Goal: Task Accomplishment & Management: Manage account settings

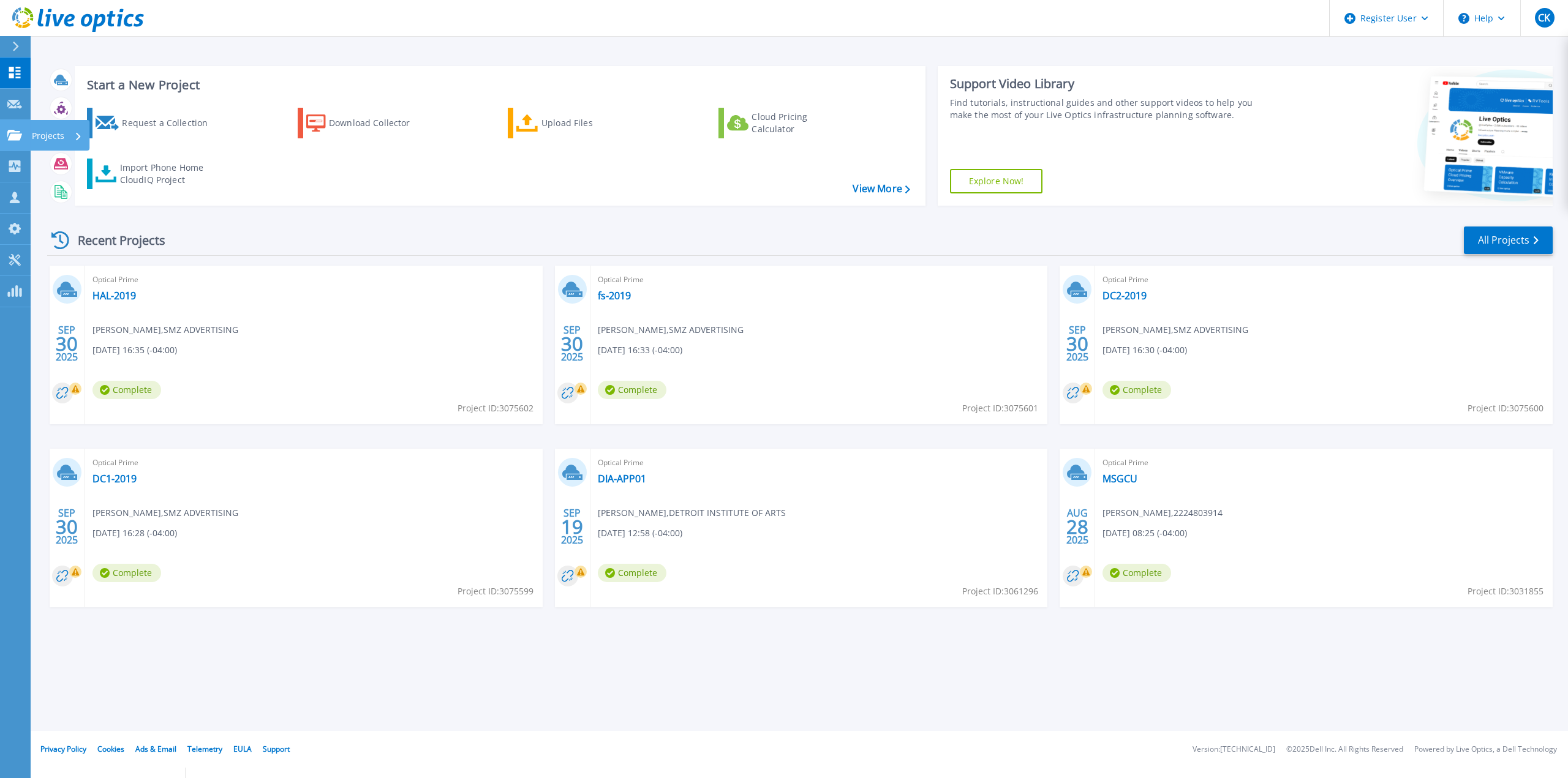
click at [25, 133] on link "Projects Projects" at bounding box center [15, 135] width 31 height 31
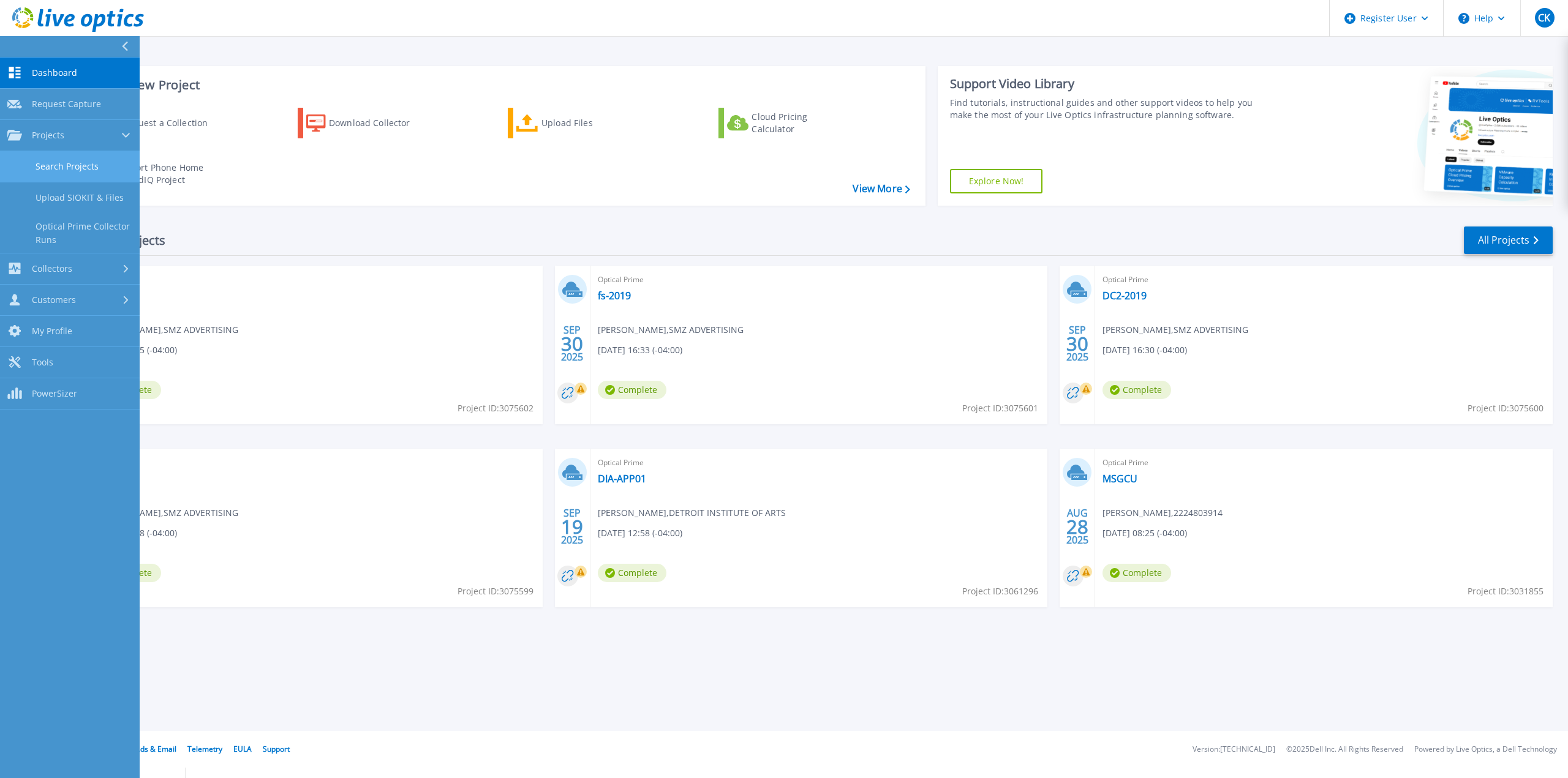
click at [96, 151] on link "Search Projects" at bounding box center [70, 167] width 139 height 31
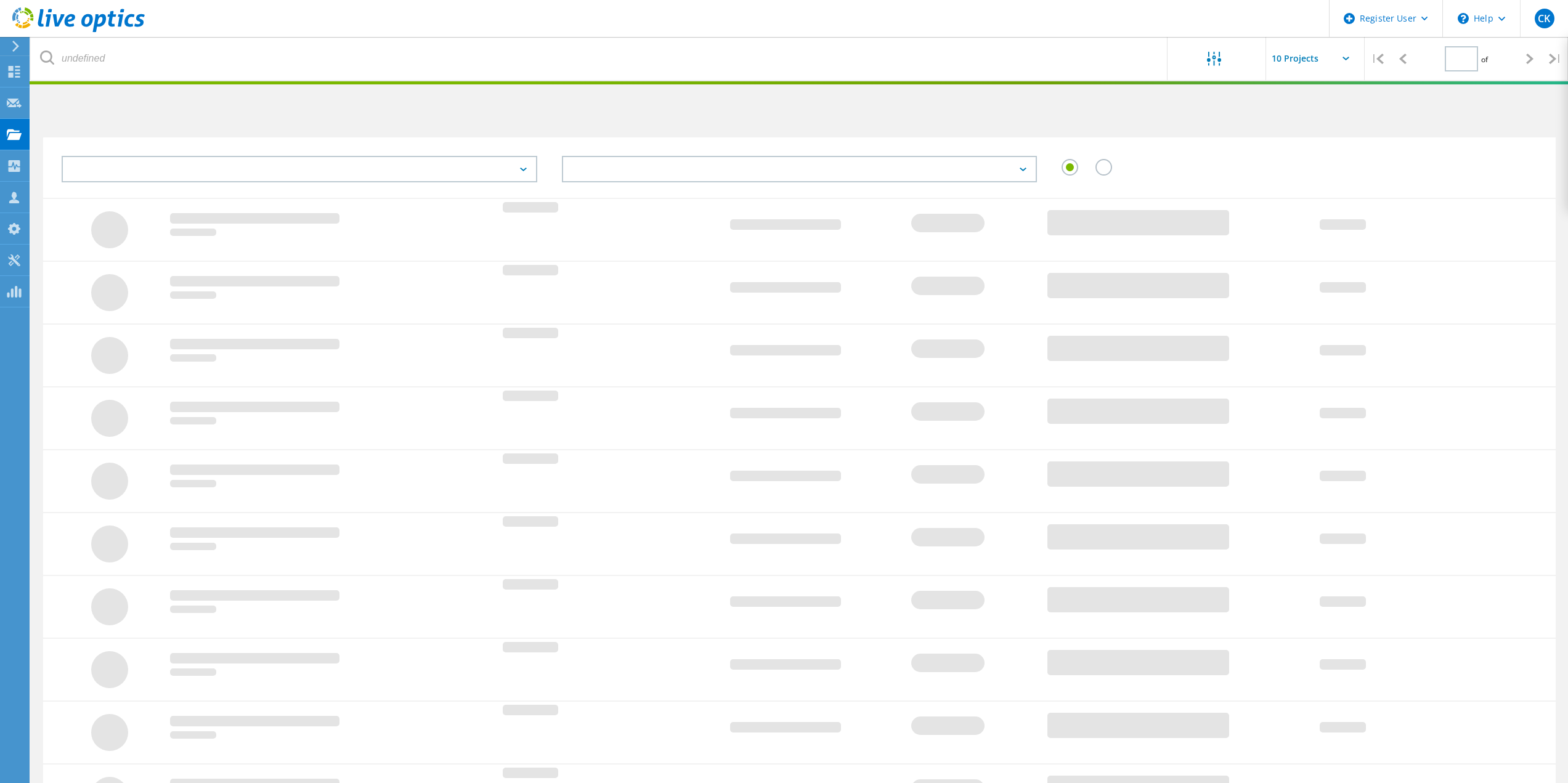
type input "1"
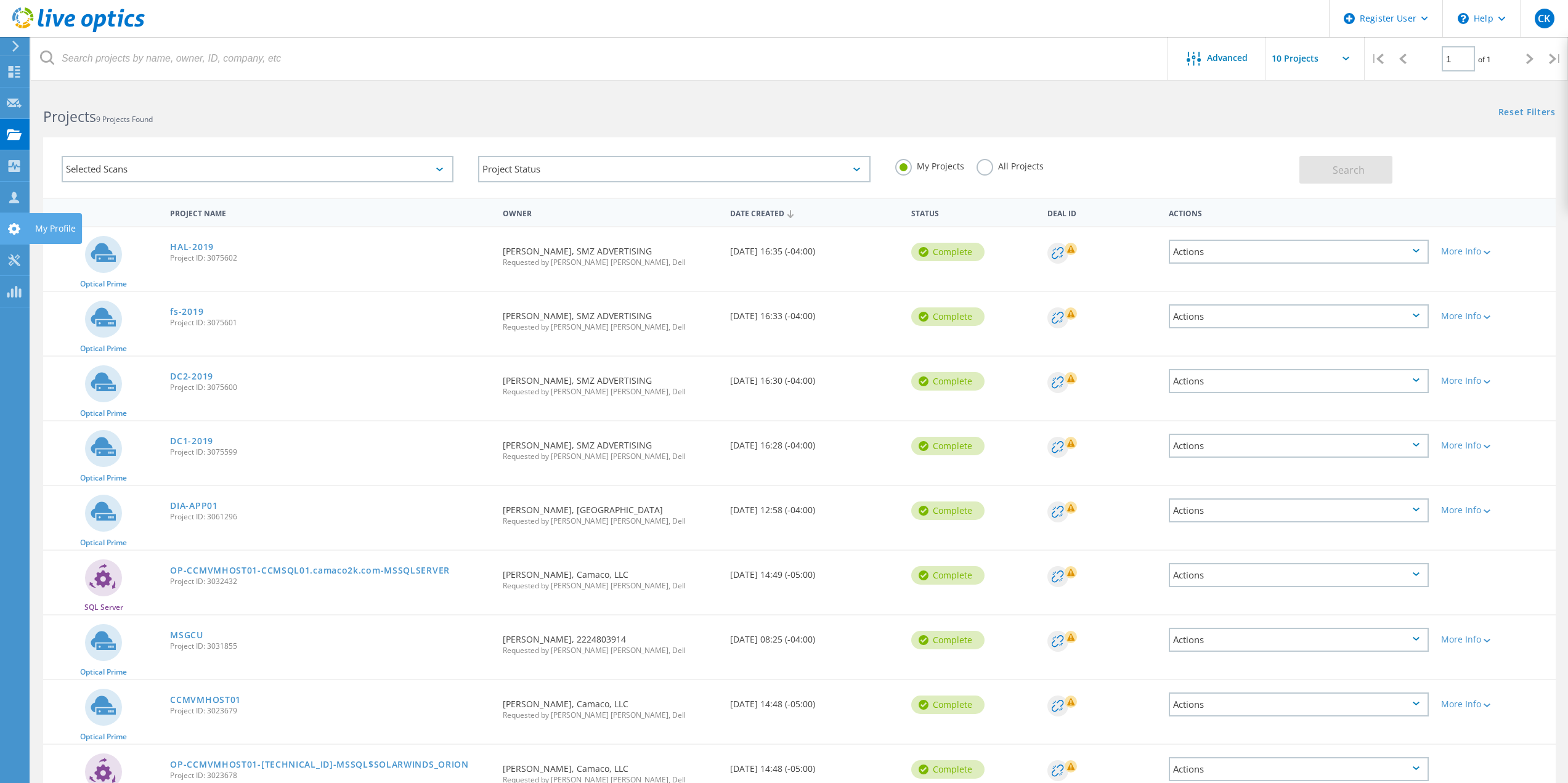
click at [18, 236] on div at bounding box center [14, 231] width 15 height 14
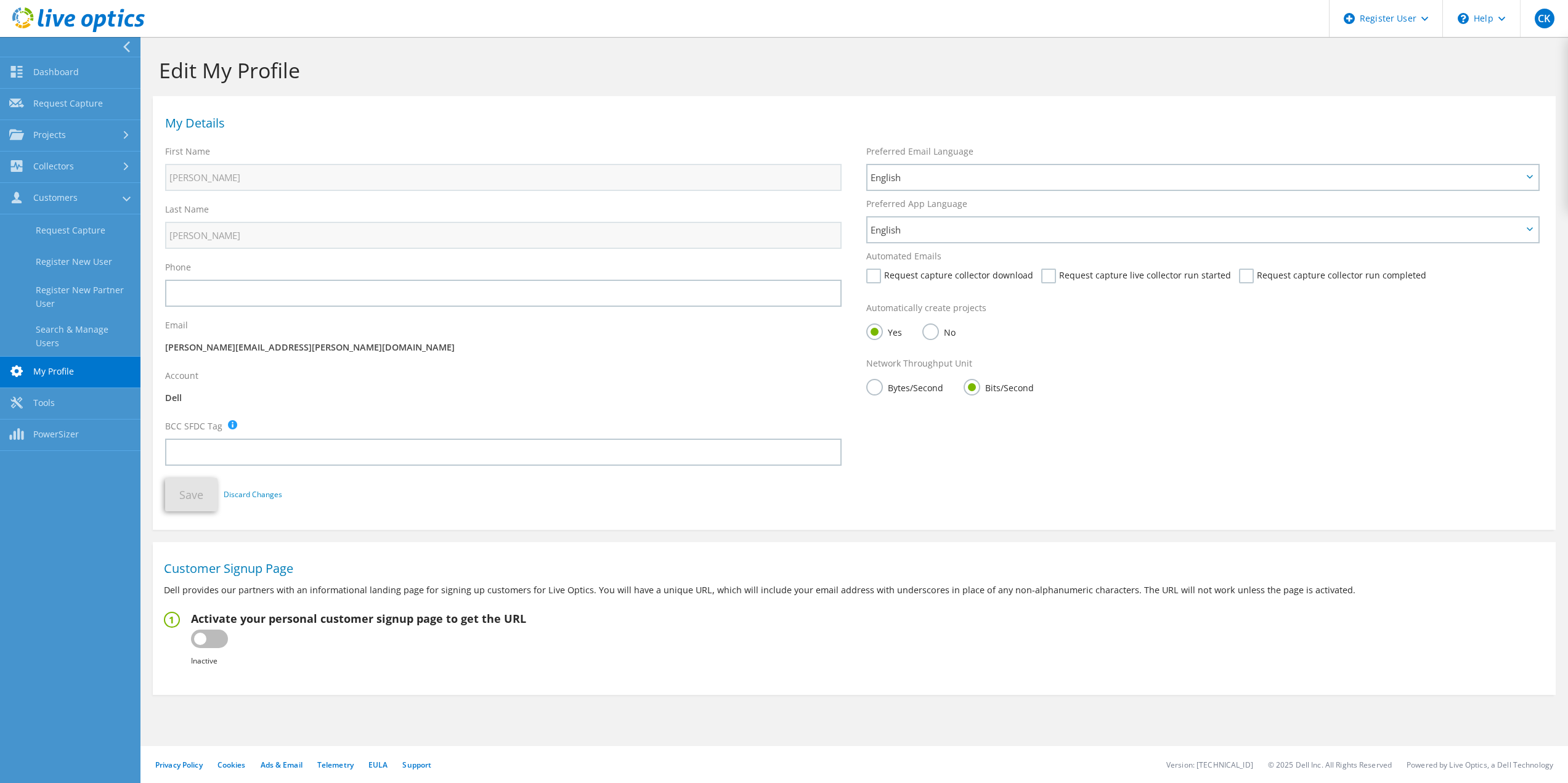
click at [85, 335] on link "Search & Manage Users" at bounding box center [70, 336] width 140 height 39
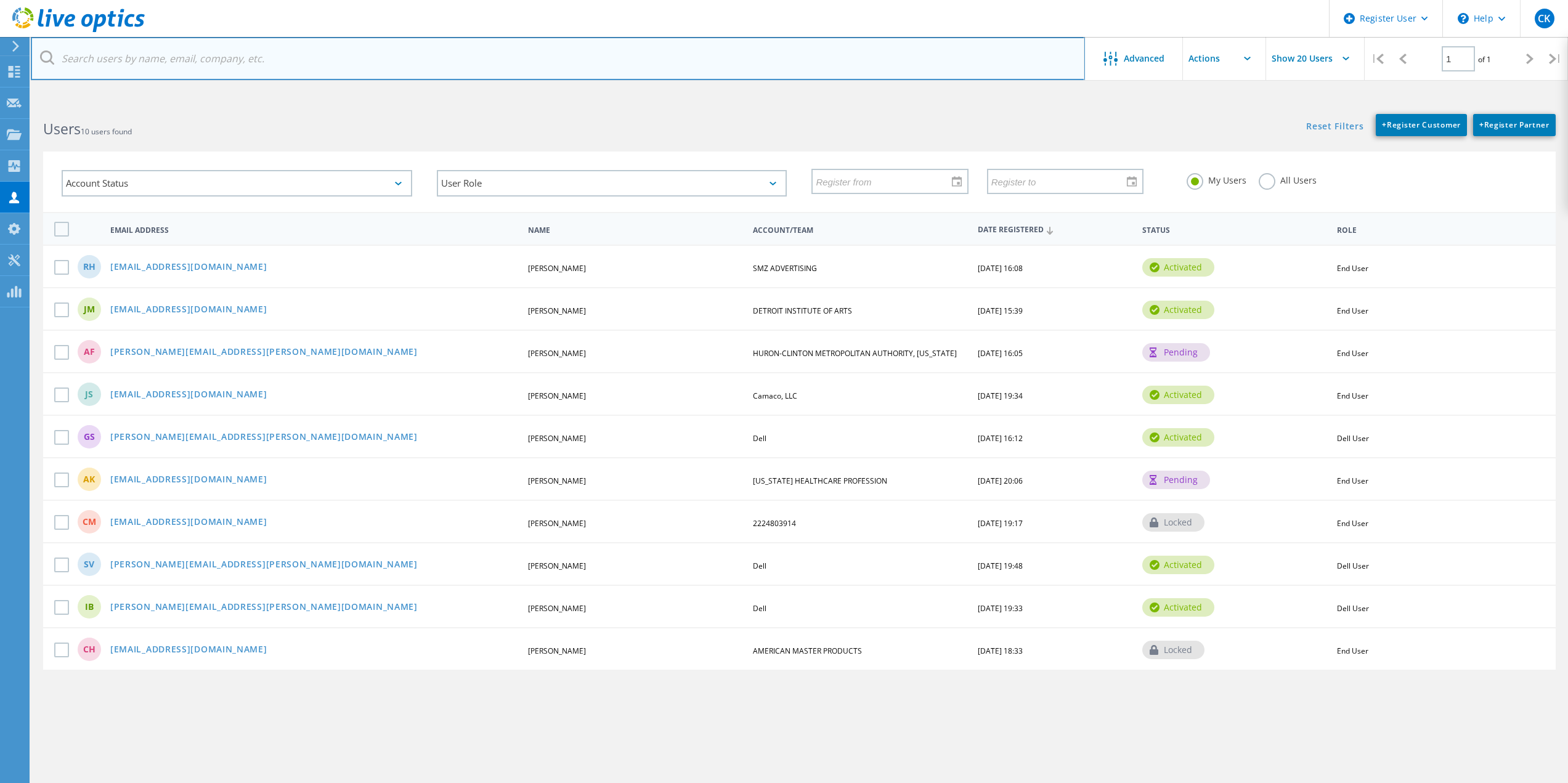
click at [466, 42] on input "text" at bounding box center [557, 59] width 1054 height 43
paste input "[PERSON_NAME][DOMAIN_NAME][EMAIL_ADDRESS][PERSON_NAME][DOMAIN_NAME]"
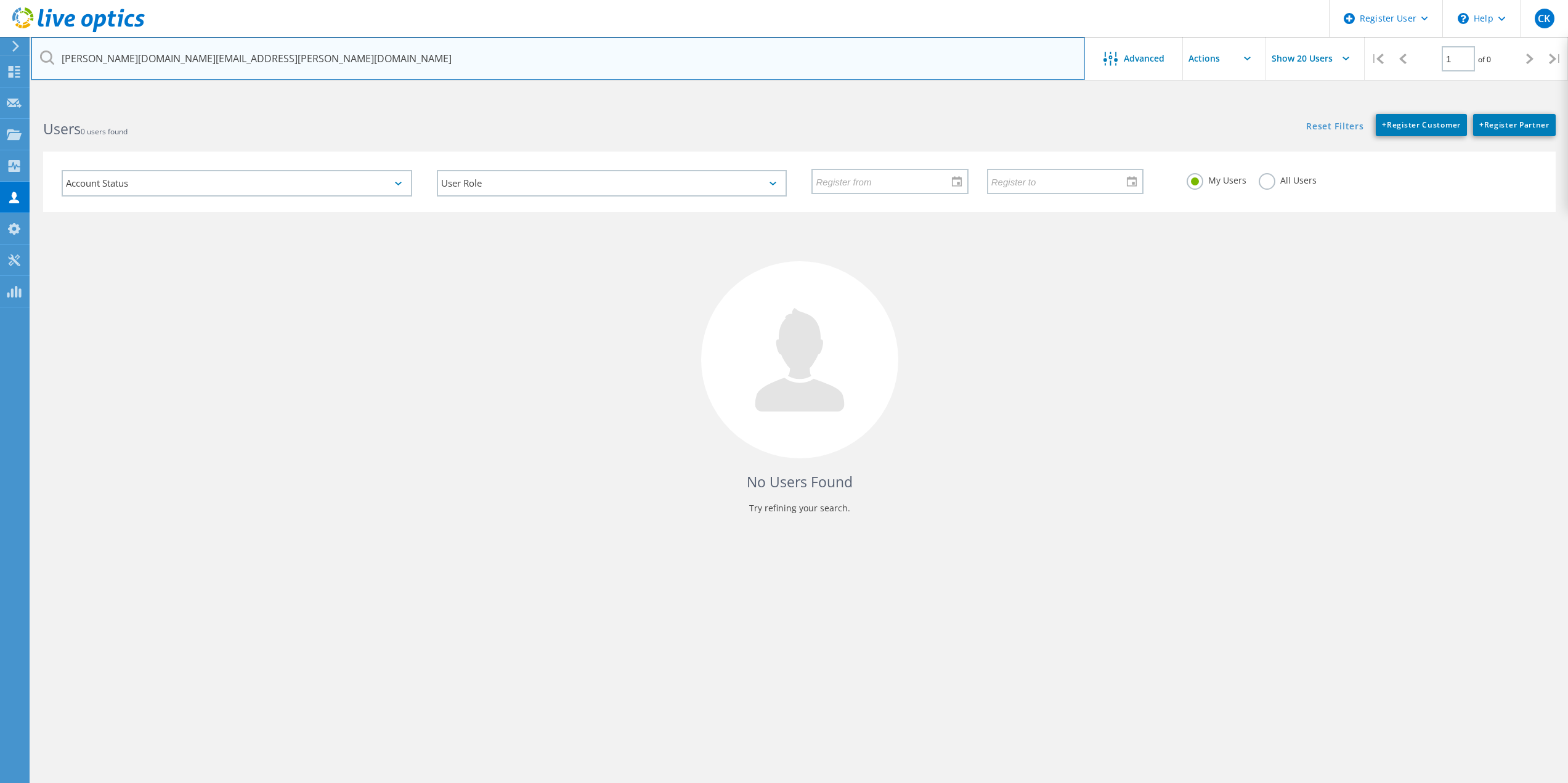
type input "[PERSON_NAME][DOMAIN_NAME][EMAIL_ADDRESS][PERSON_NAME][DOMAIN_NAME]"
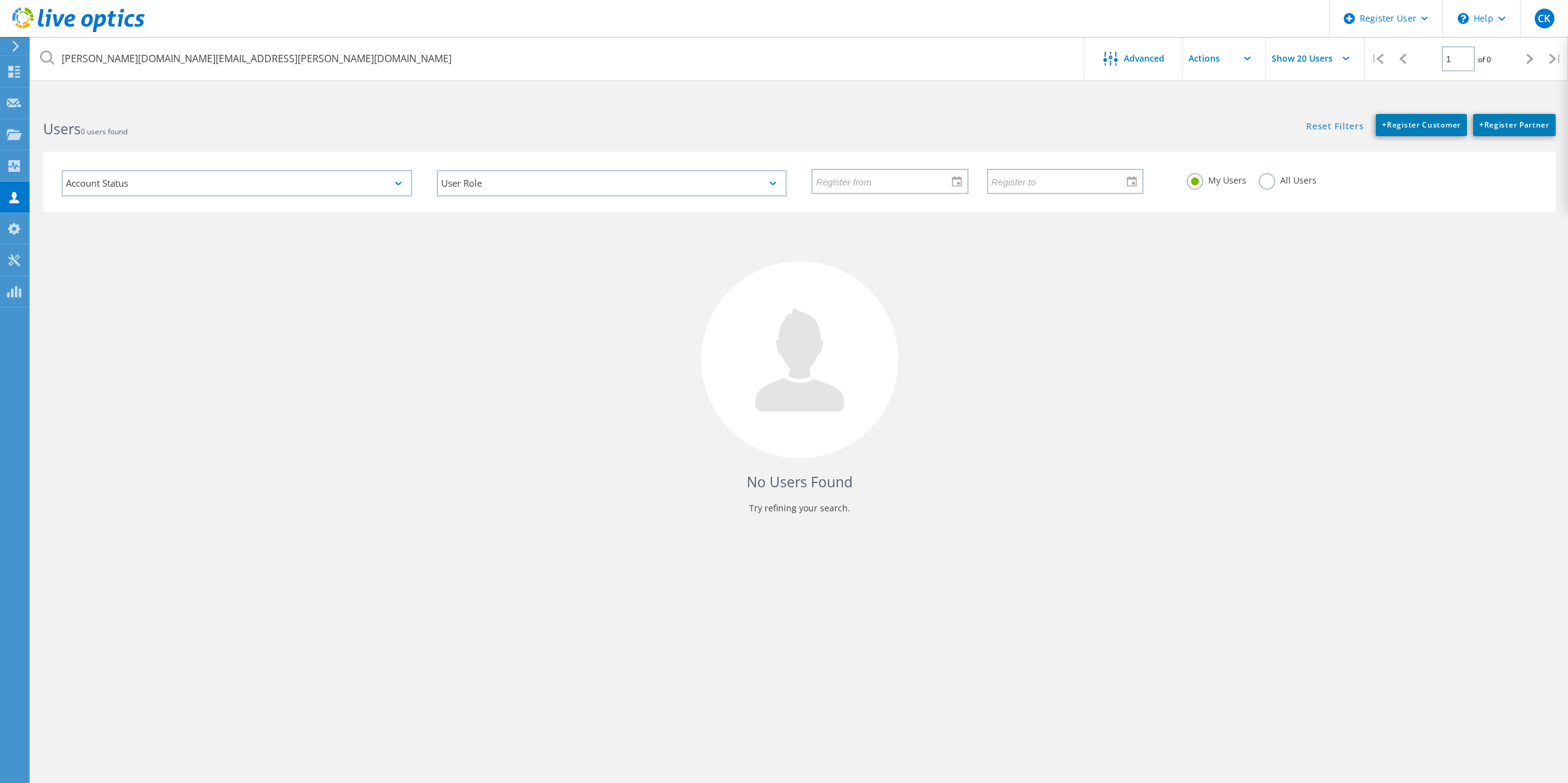
click at [1271, 178] on label "All Users" at bounding box center [1287, 179] width 58 height 12
click at [0, 0] on input "All Users" at bounding box center [0, 0] width 0 height 0
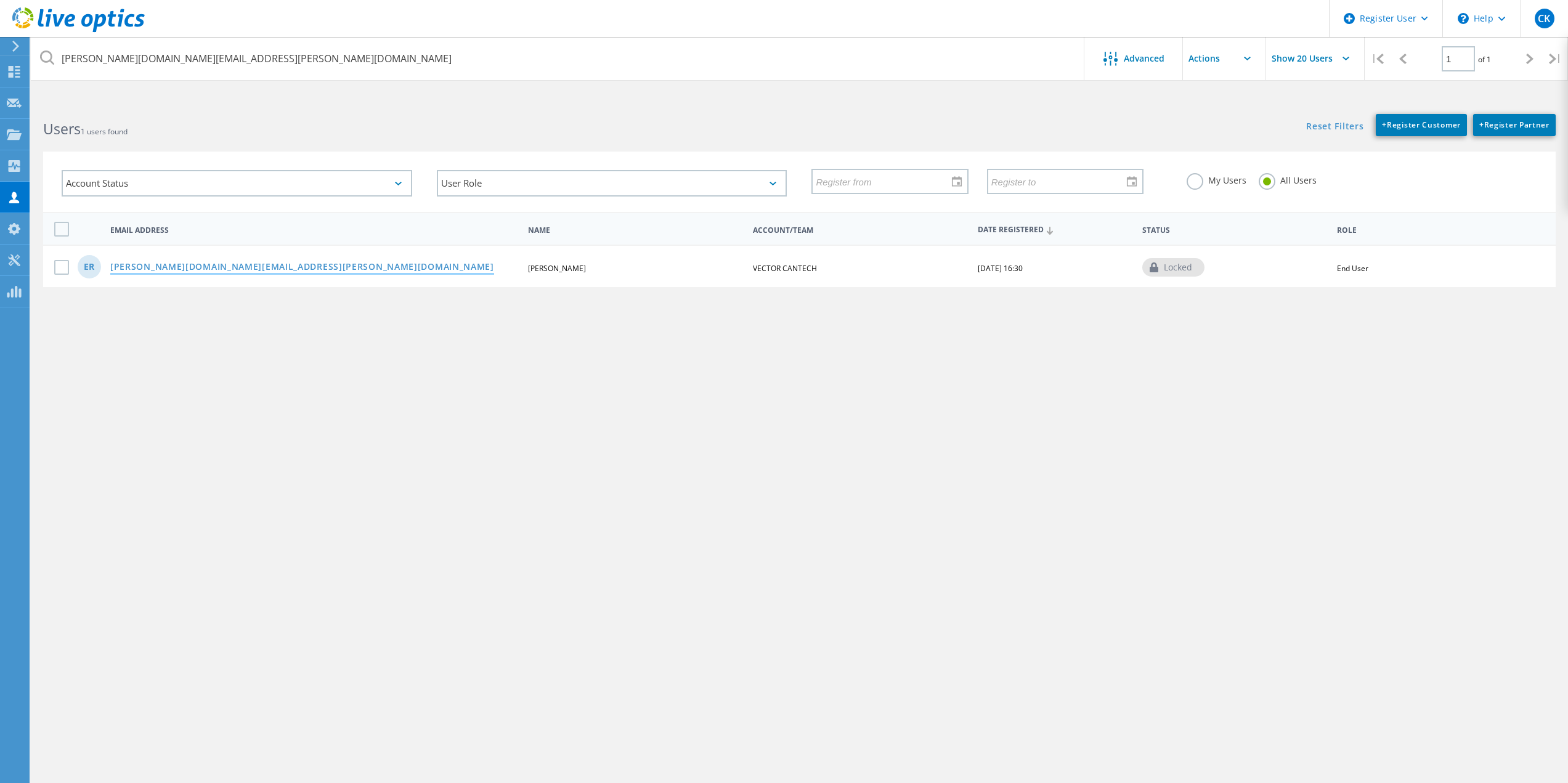
click at [218, 265] on link "[PERSON_NAME][DOMAIN_NAME][EMAIL_ADDRESS][PERSON_NAME][DOMAIN_NAME]" at bounding box center [302, 268] width 384 height 11
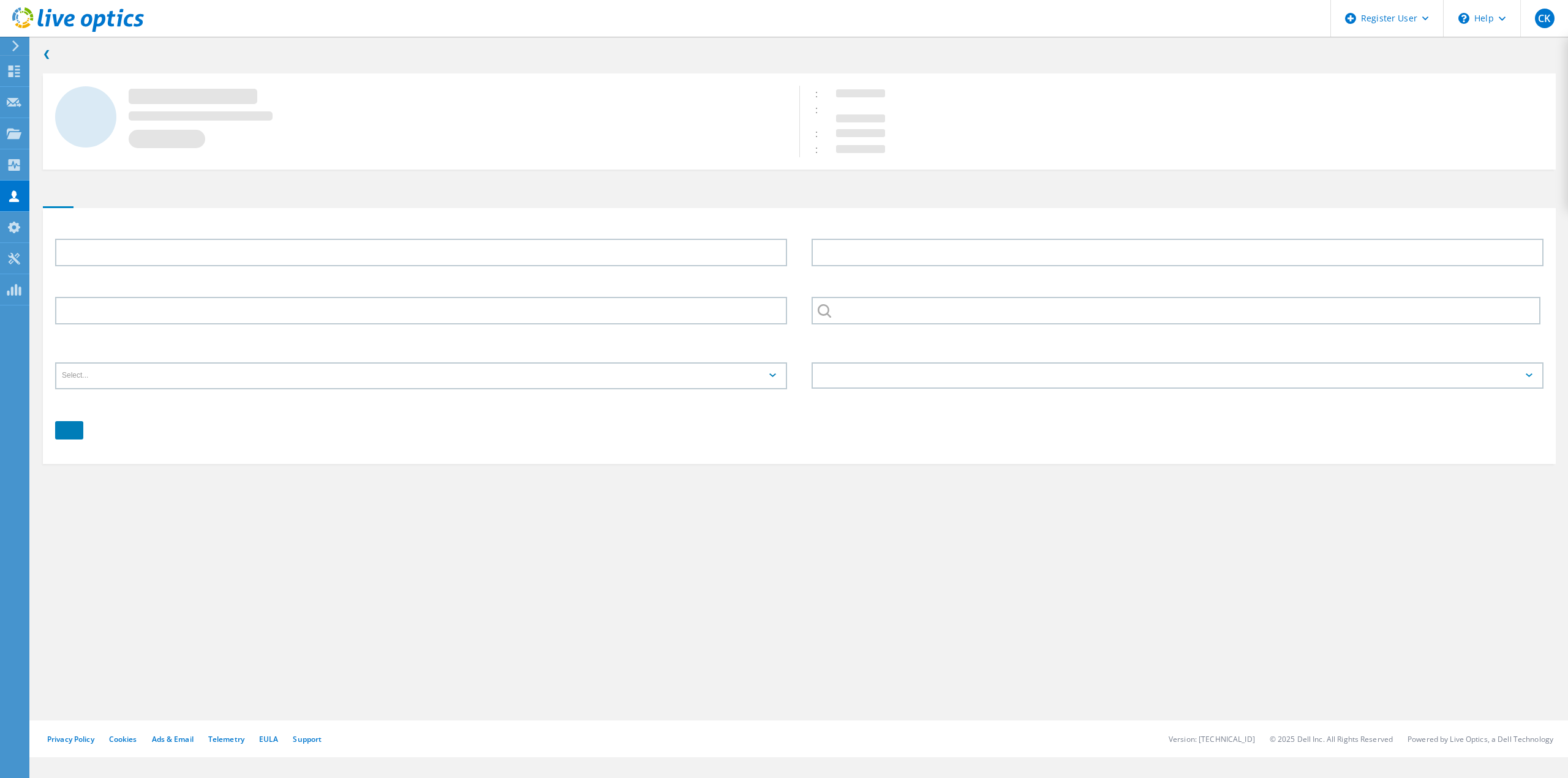
type input "[PERSON_NAME]"
type input "VECTOR CANTECH"
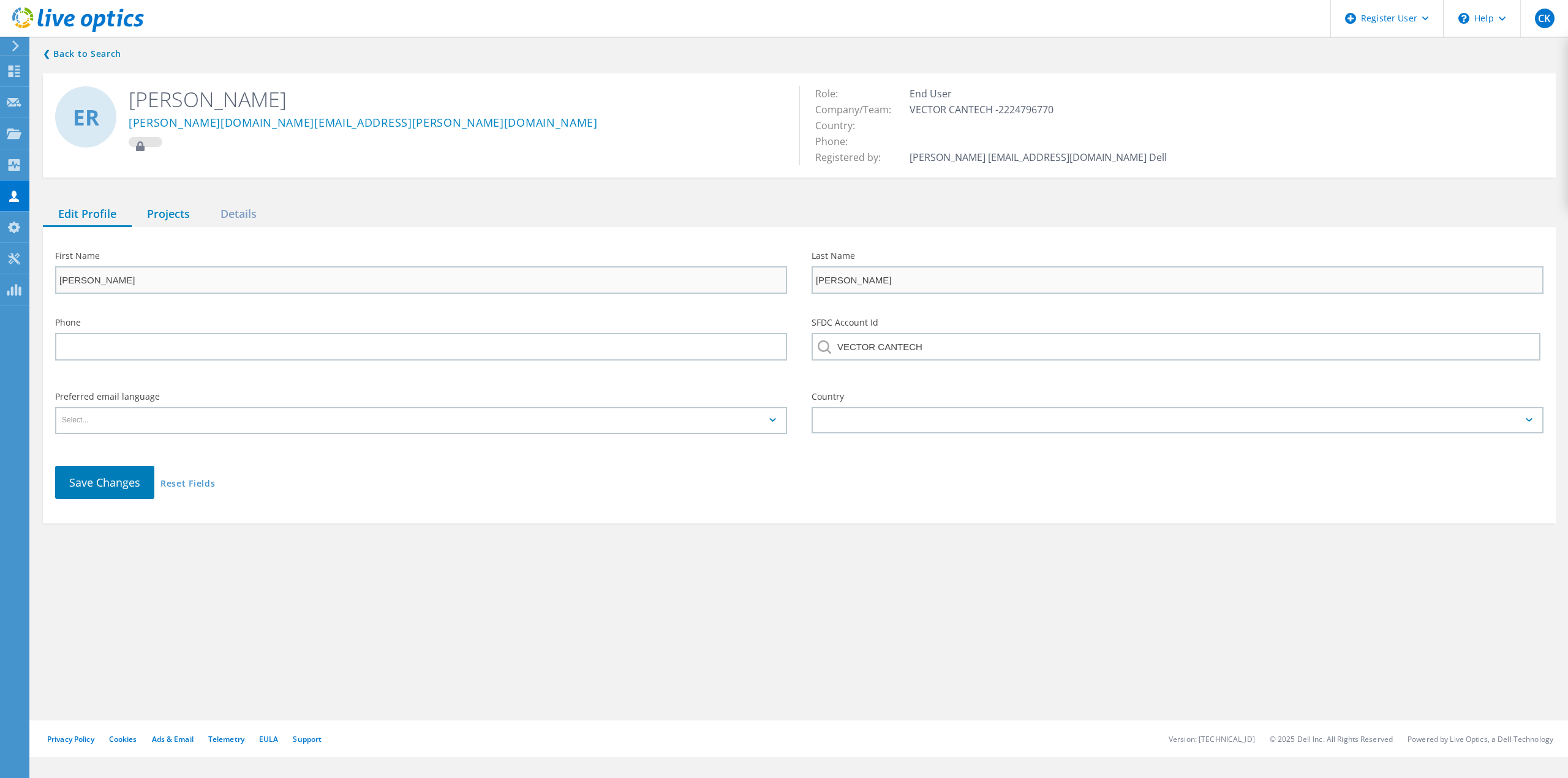
click at [178, 223] on div "Projects" at bounding box center [168, 214] width 73 height 25
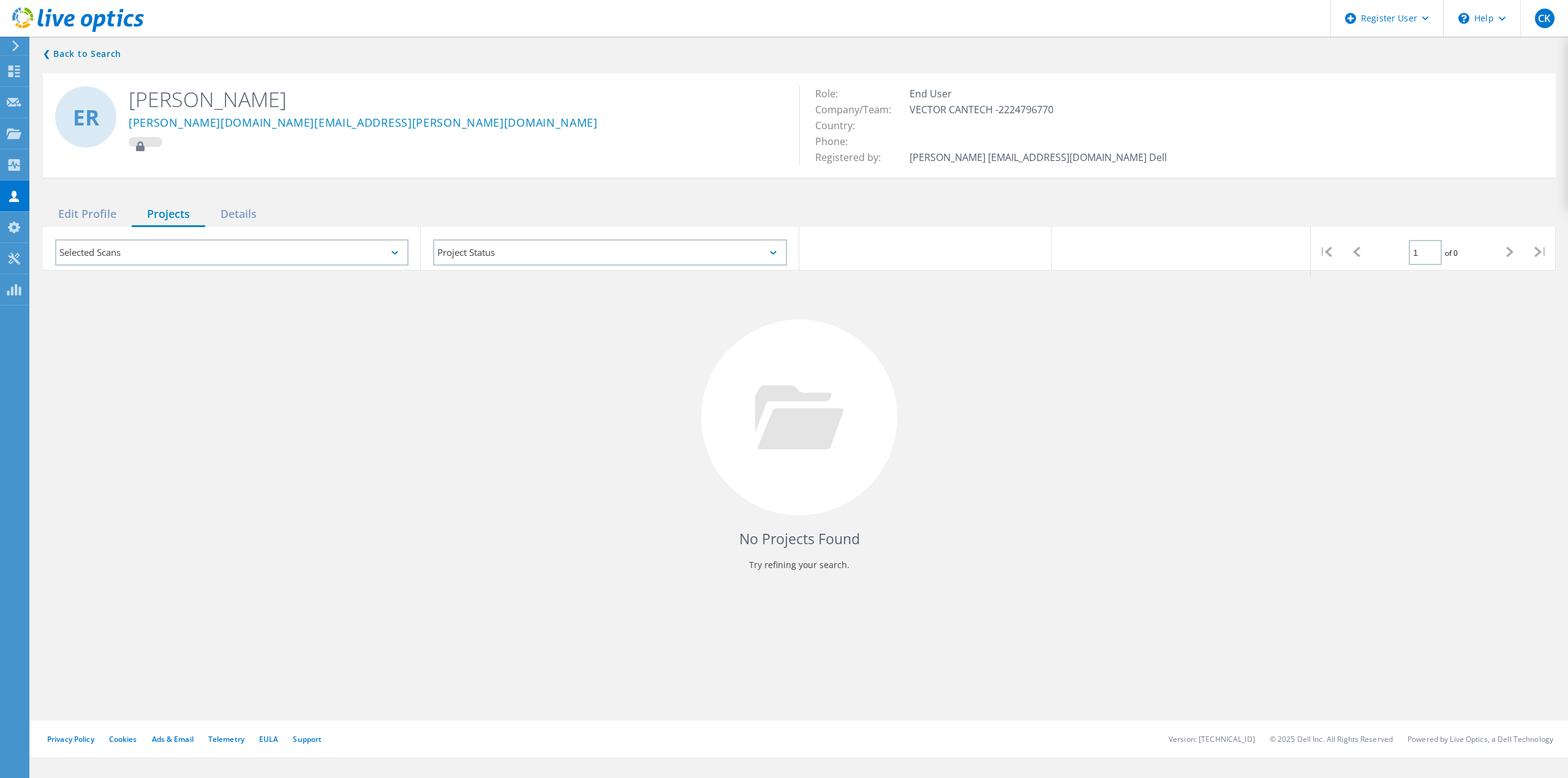
click at [57, 62] on div "❮ Back to Search ER [PERSON_NAME] [PERSON_NAME][DOMAIN_NAME][EMAIL_ADDRESS][PER…" at bounding box center [799, 317] width 1537 height 567
click at [60, 56] on link "❮ Back to Search" at bounding box center [85, 54] width 84 height 15
